Goal: Task Accomplishment & Management: Use online tool/utility

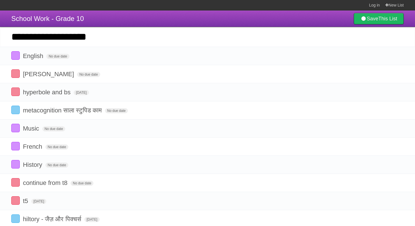
type input "**********"
click input "*********" at bounding box center [0, 0] width 0 height 0
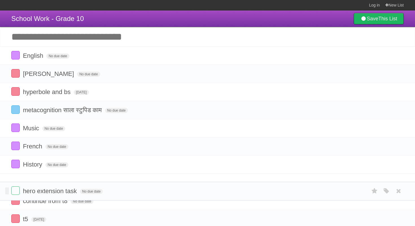
drag, startPoint x: 7, startPoint y: 55, endPoint x: 22, endPoint y: 189, distance: 134.5
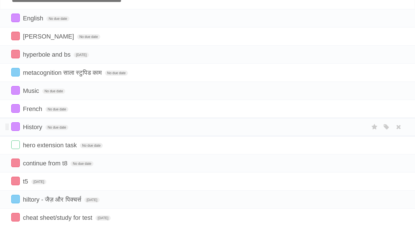
scroll to position [61, 0]
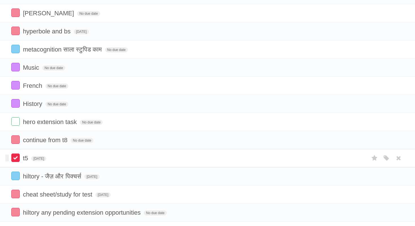
click at [16, 161] on label at bounding box center [15, 157] width 8 height 8
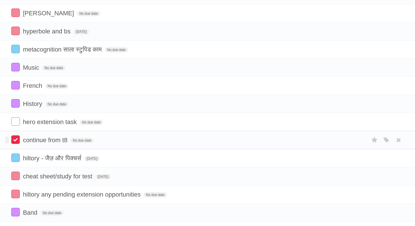
click at [16, 144] on label at bounding box center [15, 139] width 8 height 8
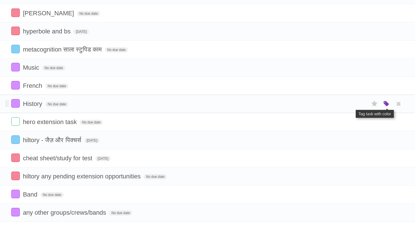
click at [388, 107] on icon "button" at bounding box center [387, 103] width 8 height 7
click at [333, 107] on label "Red" at bounding box center [332, 103] width 6 height 6
click at [92, 125] on span "No due date" at bounding box center [91, 122] width 23 height 5
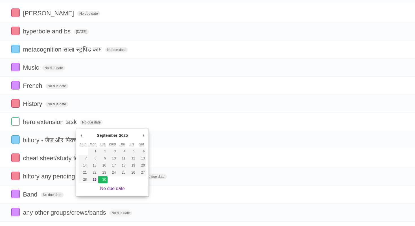
type span "[DATE]"
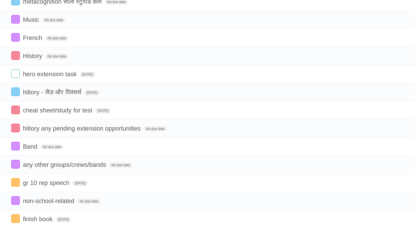
scroll to position [0, 0]
